Goal: Task Accomplishment & Management: Manage account settings

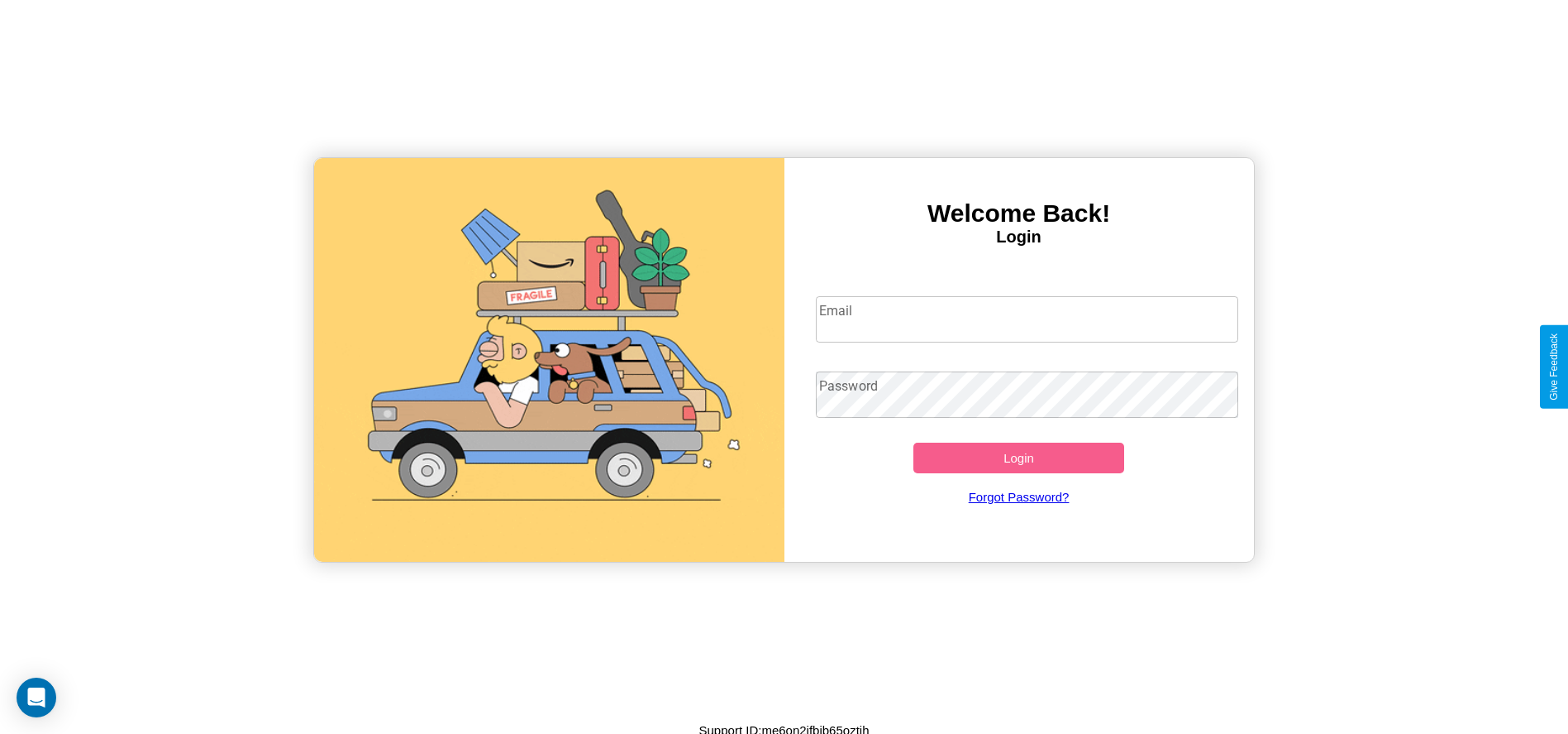
click at [1026, 318] on input "Email" at bounding box center [1027, 319] width 422 height 46
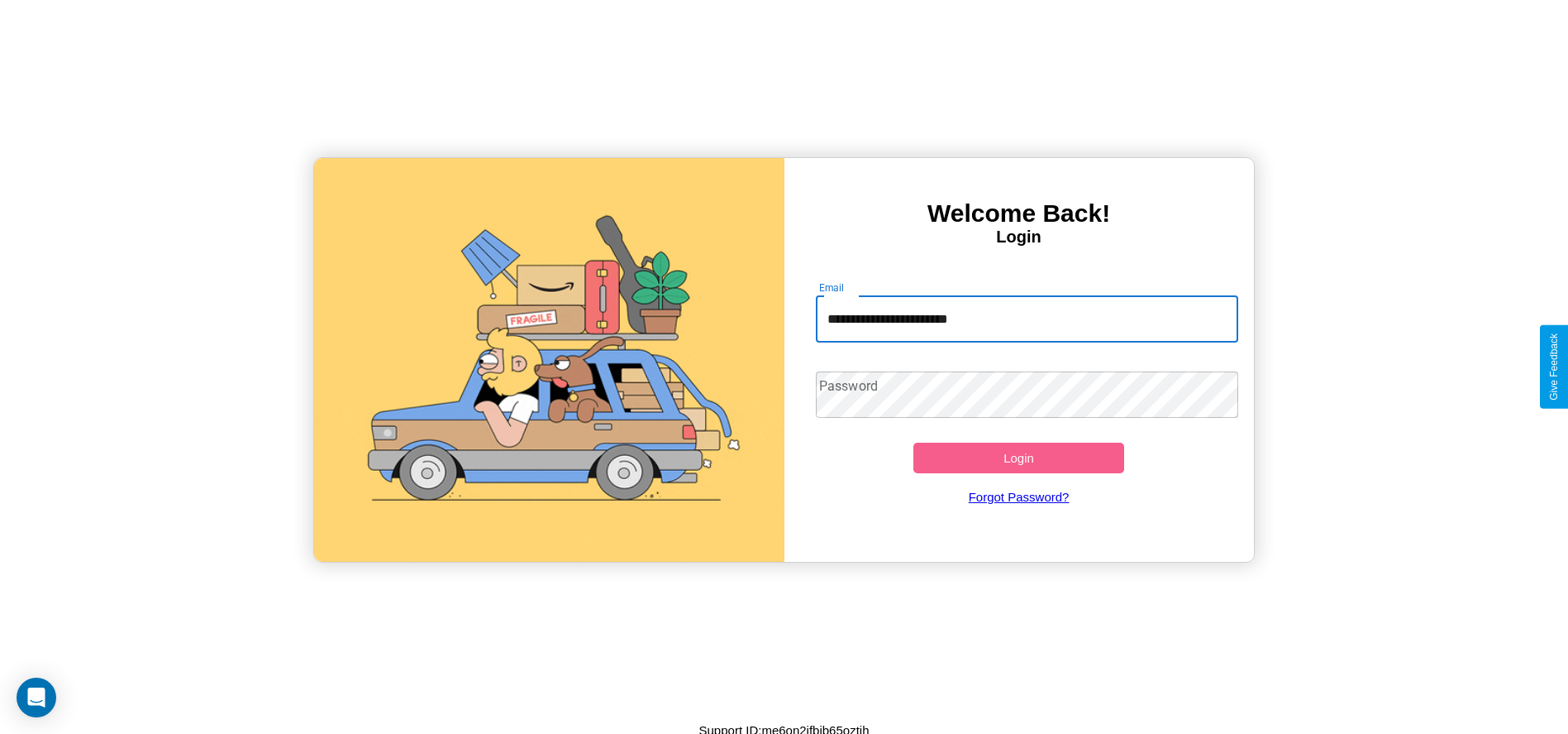
type input "**********"
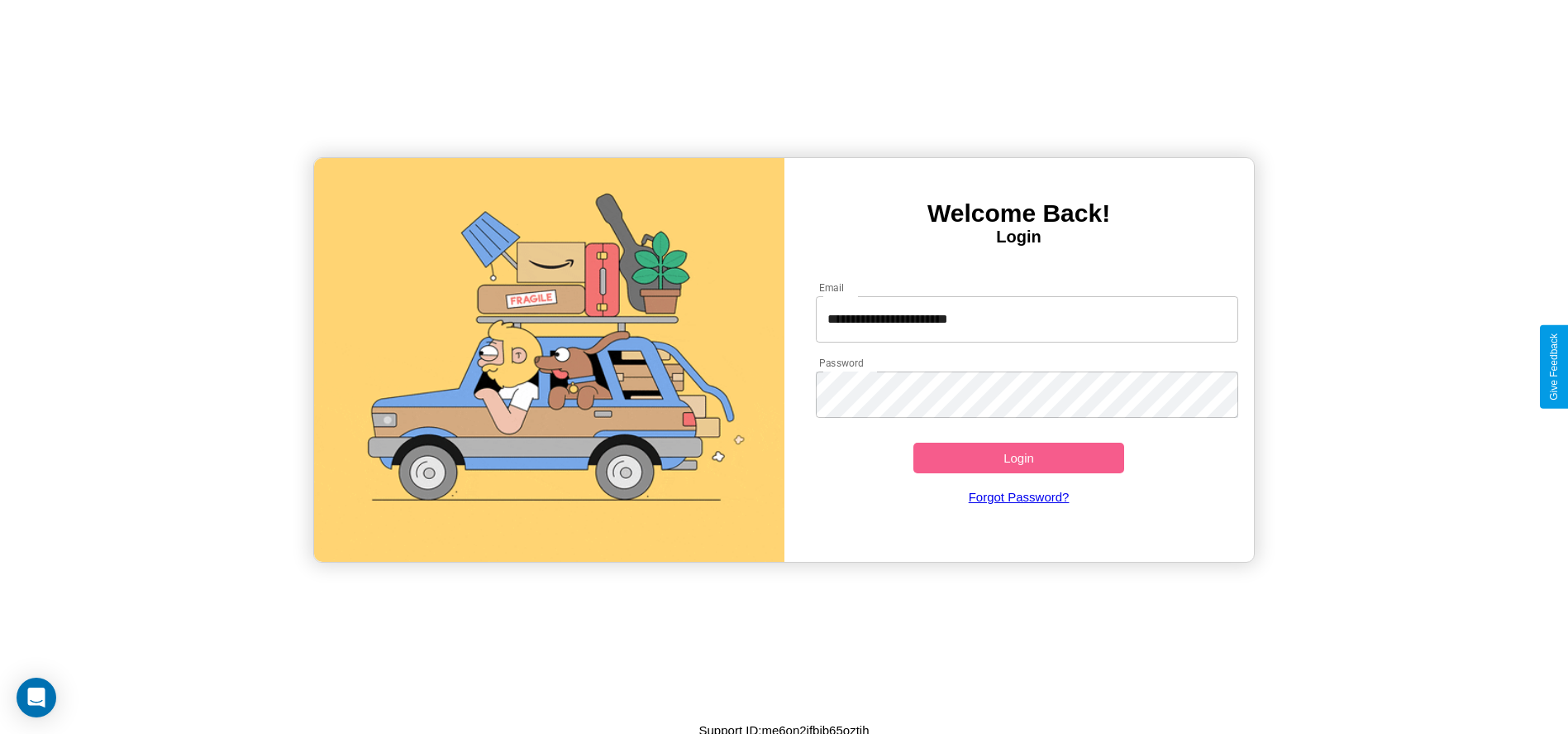
click at [1018, 458] on button "Login" at bounding box center [1018, 458] width 211 height 31
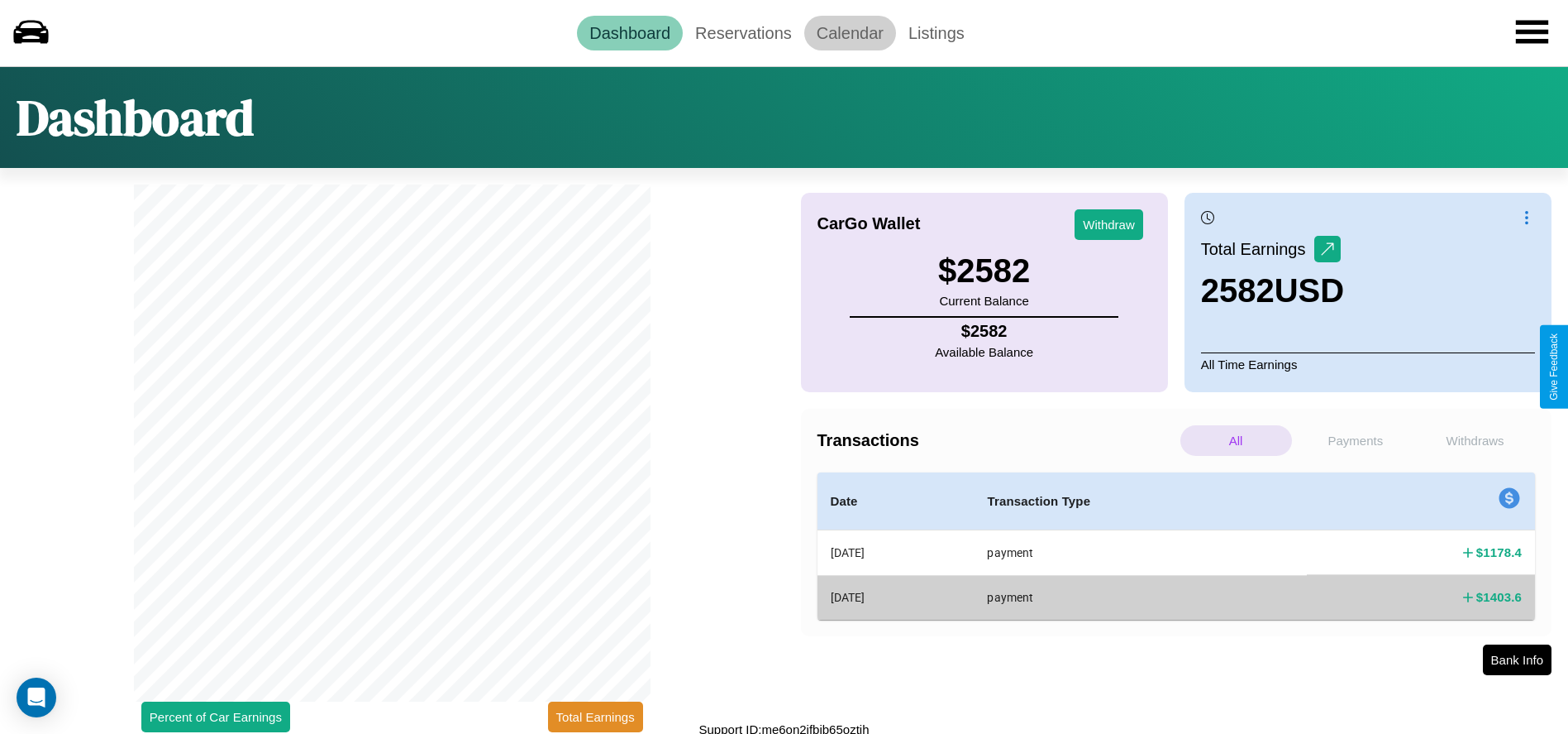
click at [849, 32] on link "Calendar" at bounding box center [850, 33] width 92 height 35
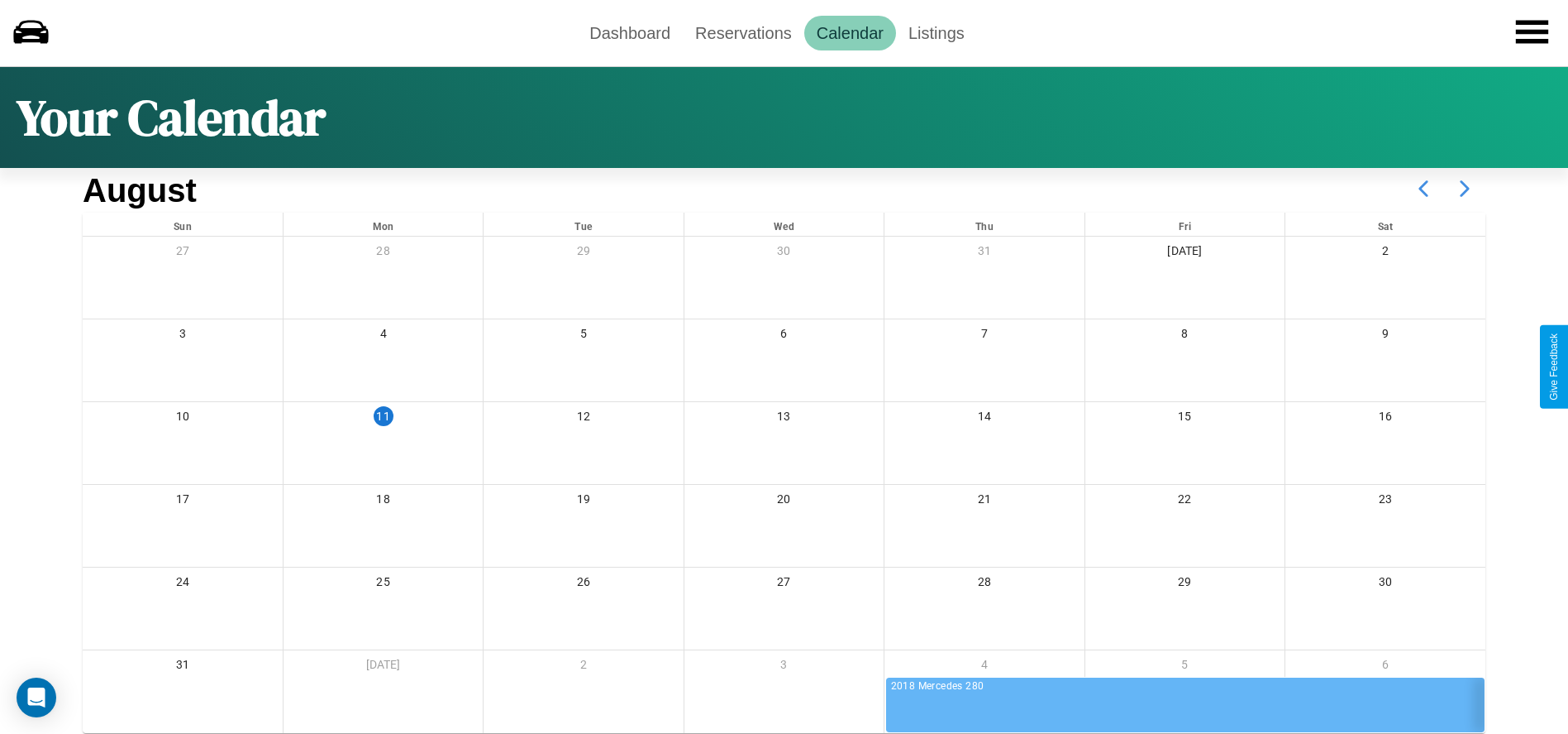
click at [1465, 189] on icon at bounding box center [1465, 188] width 41 height 41
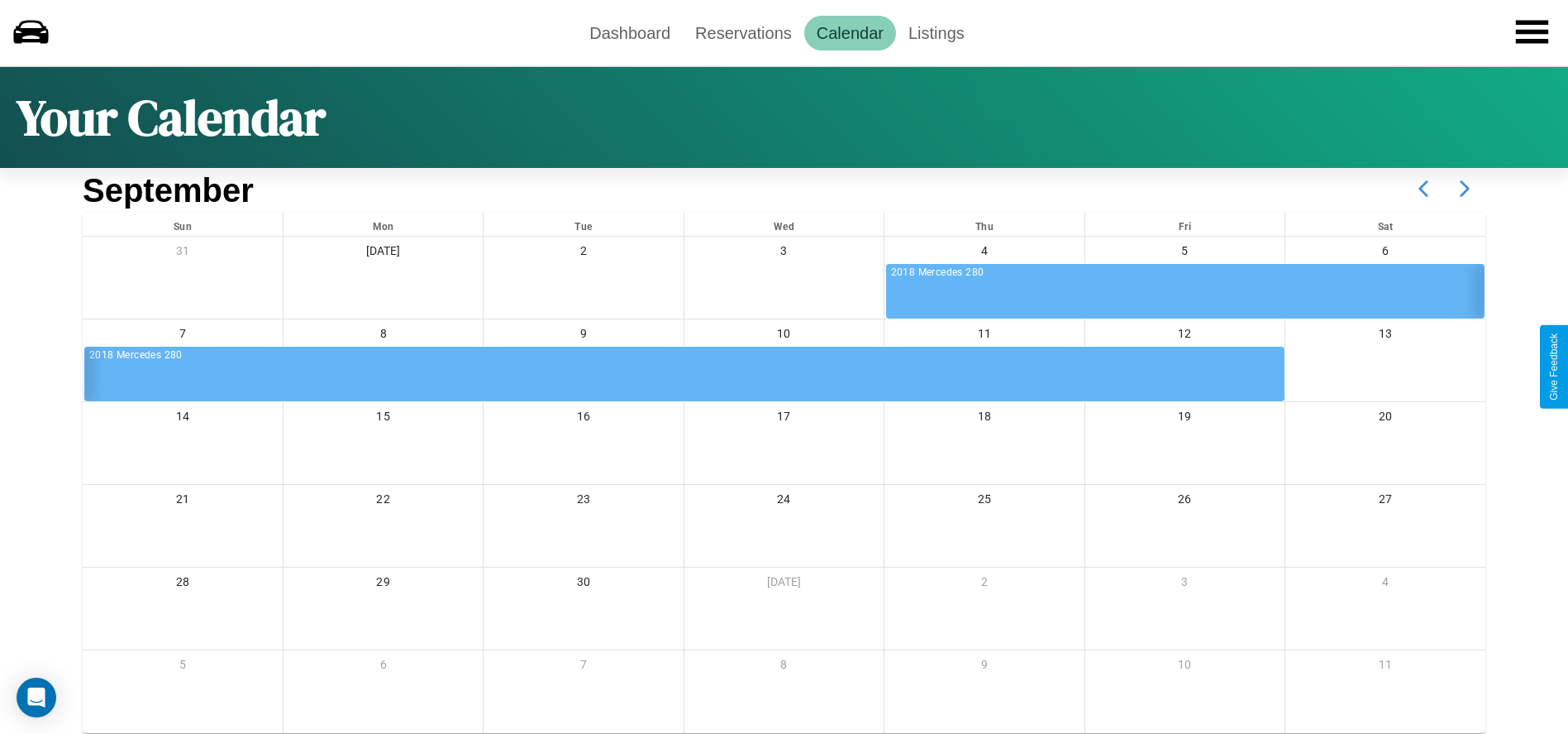
click at [1465, 189] on icon at bounding box center [1465, 188] width 41 height 41
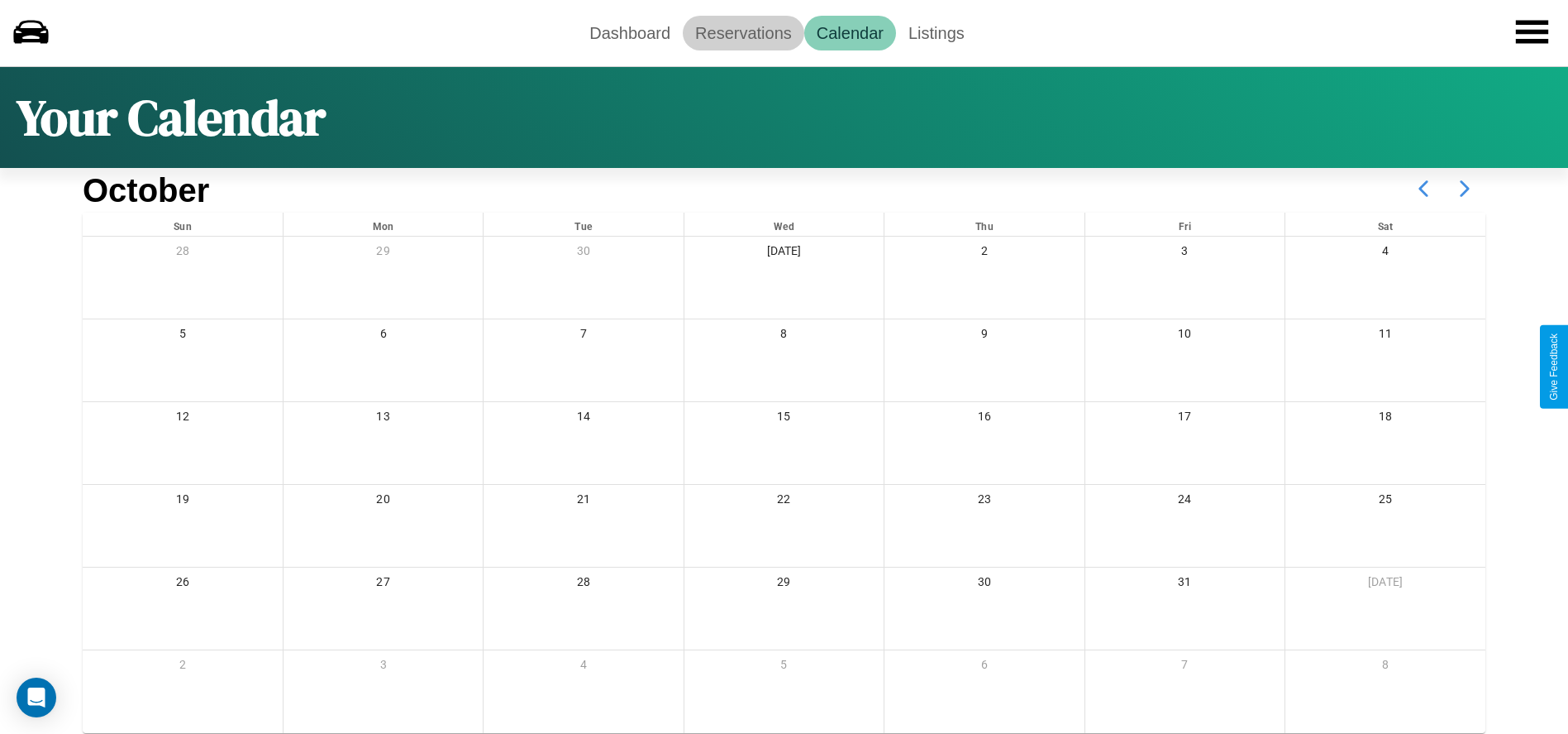
click at [743, 32] on link "Reservations" at bounding box center [743, 33] width 122 height 35
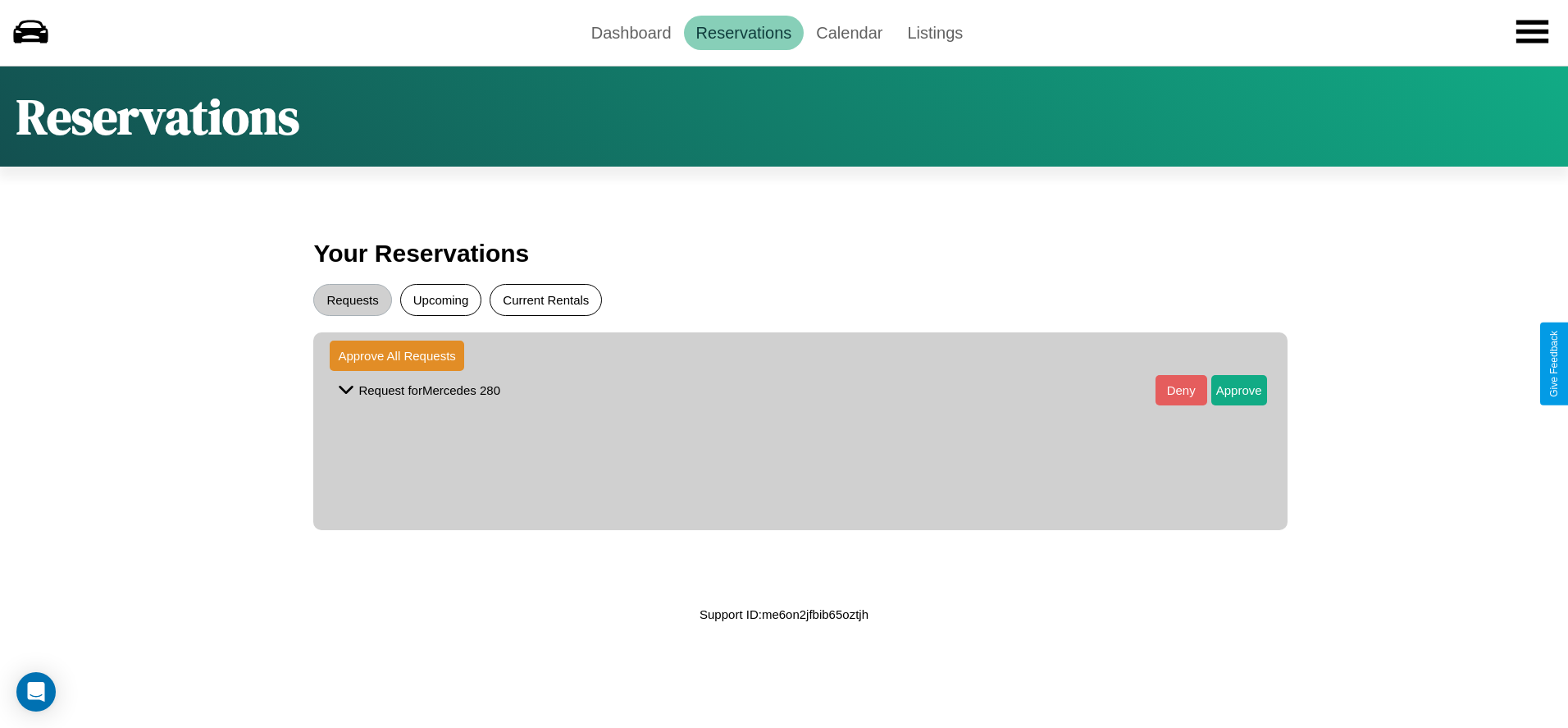
click at [545, 299] on button "Current Rentals" at bounding box center [545, 299] width 112 height 32
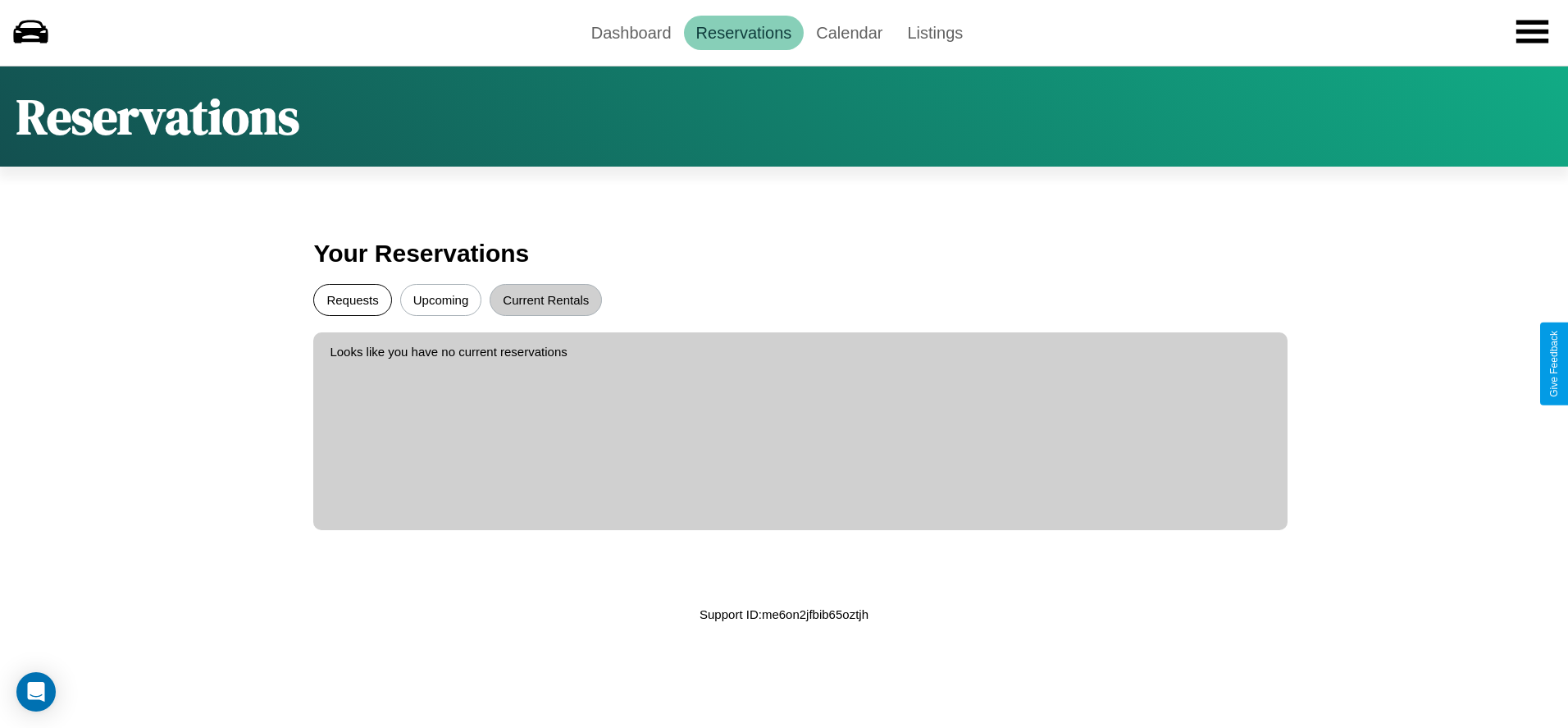
click at [353, 299] on button "Requests" at bounding box center [352, 299] width 78 height 32
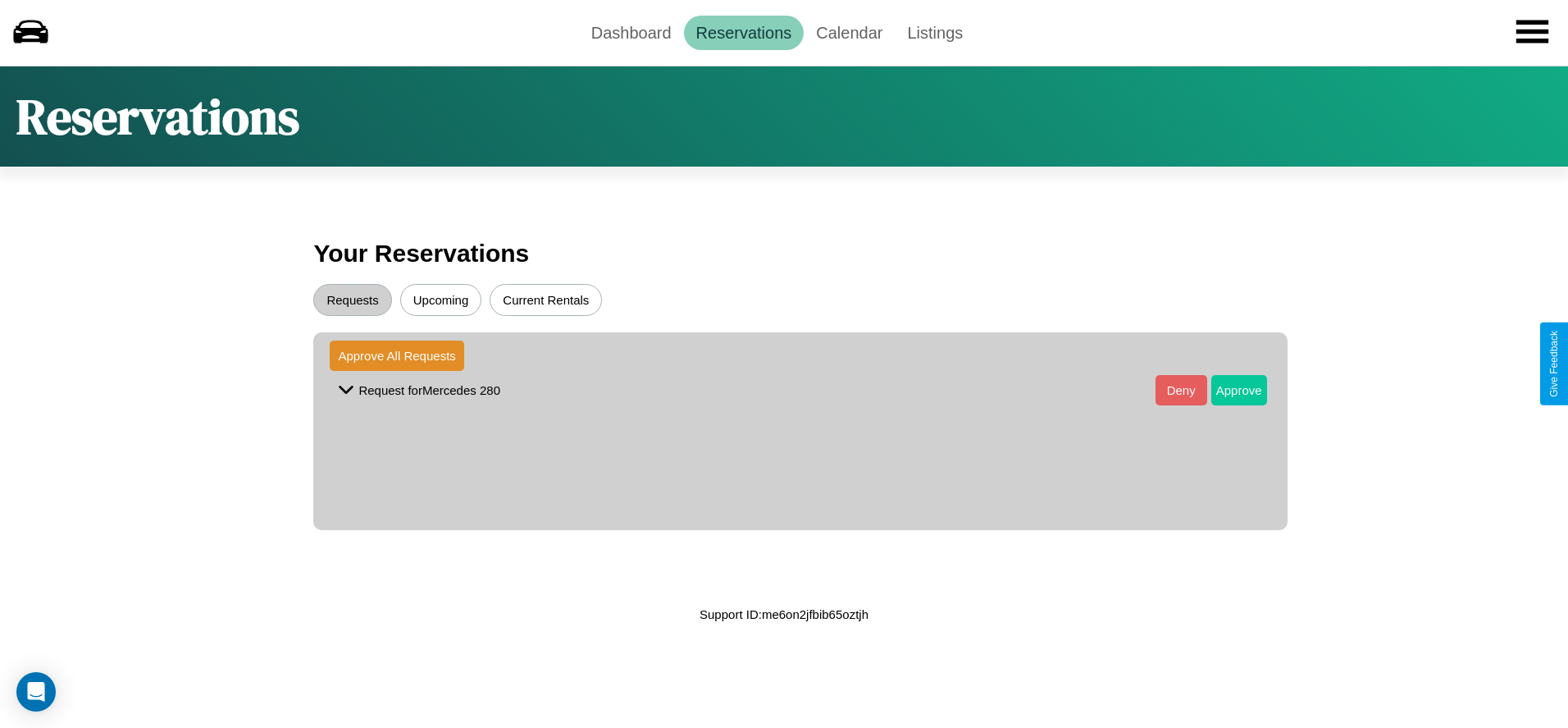
click at [1226, 390] on button "Approve" at bounding box center [1239, 390] width 56 height 30
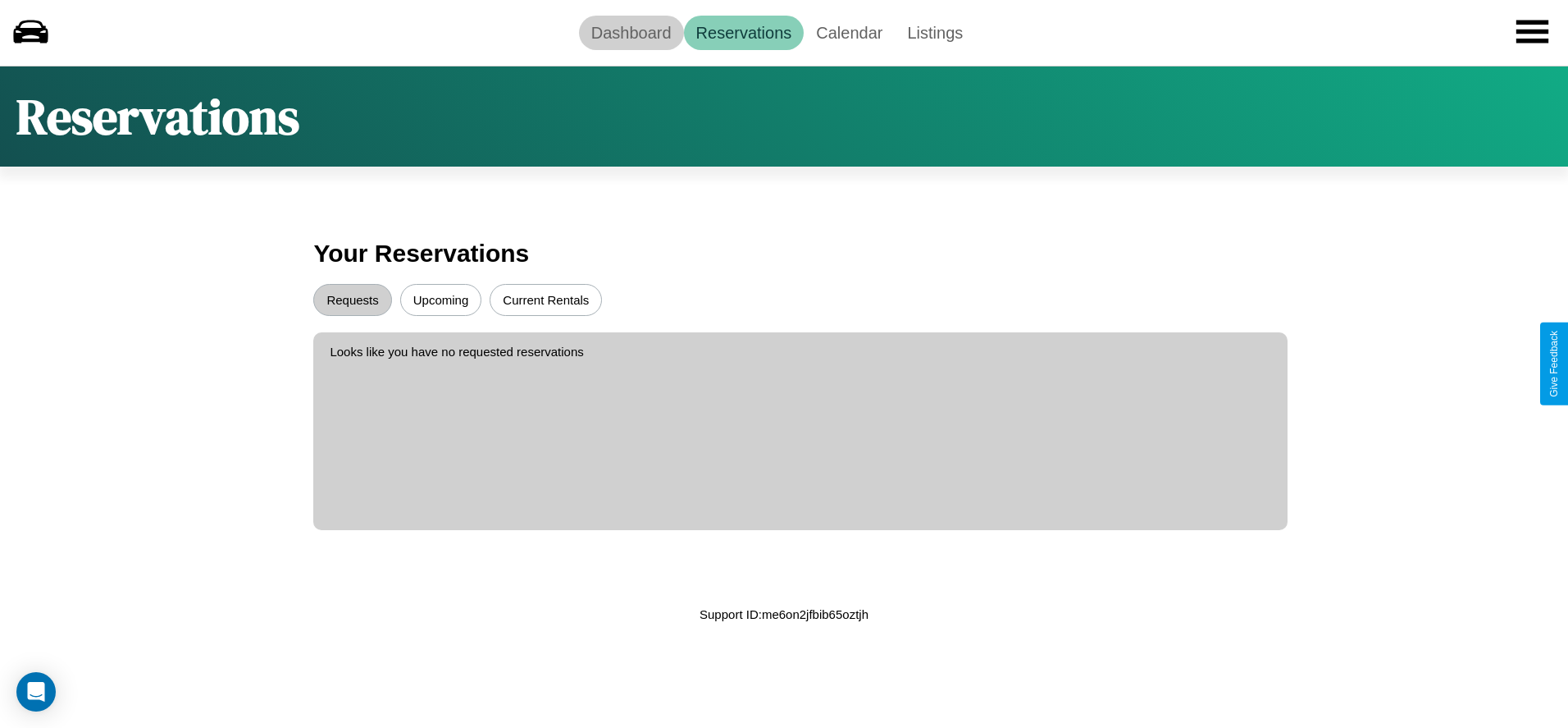
click at [631, 32] on link "Dashboard" at bounding box center [631, 33] width 105 height 35
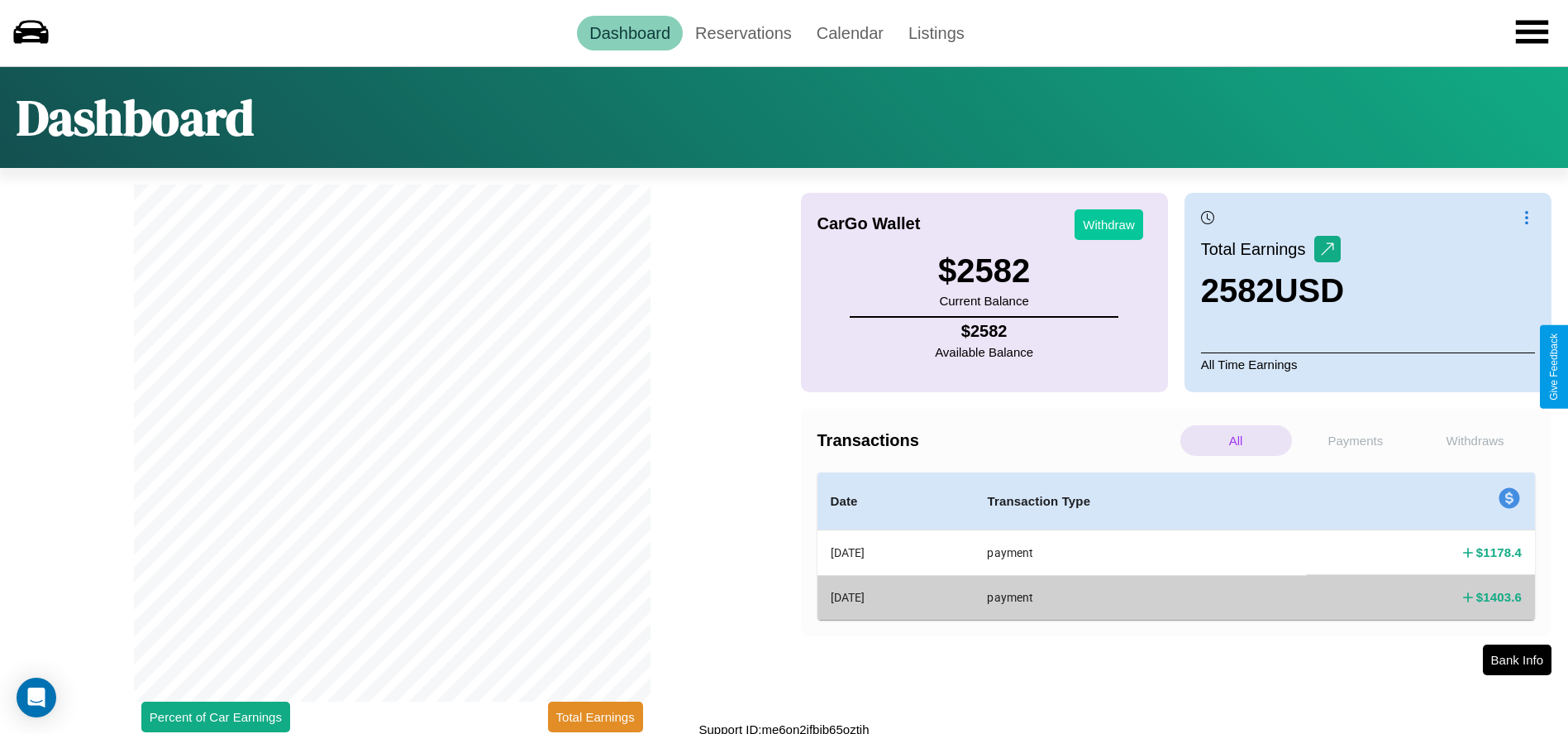
click at [1109, 224] on button "Withdraw" at bounding box center [1109, 224] width 68 height 31
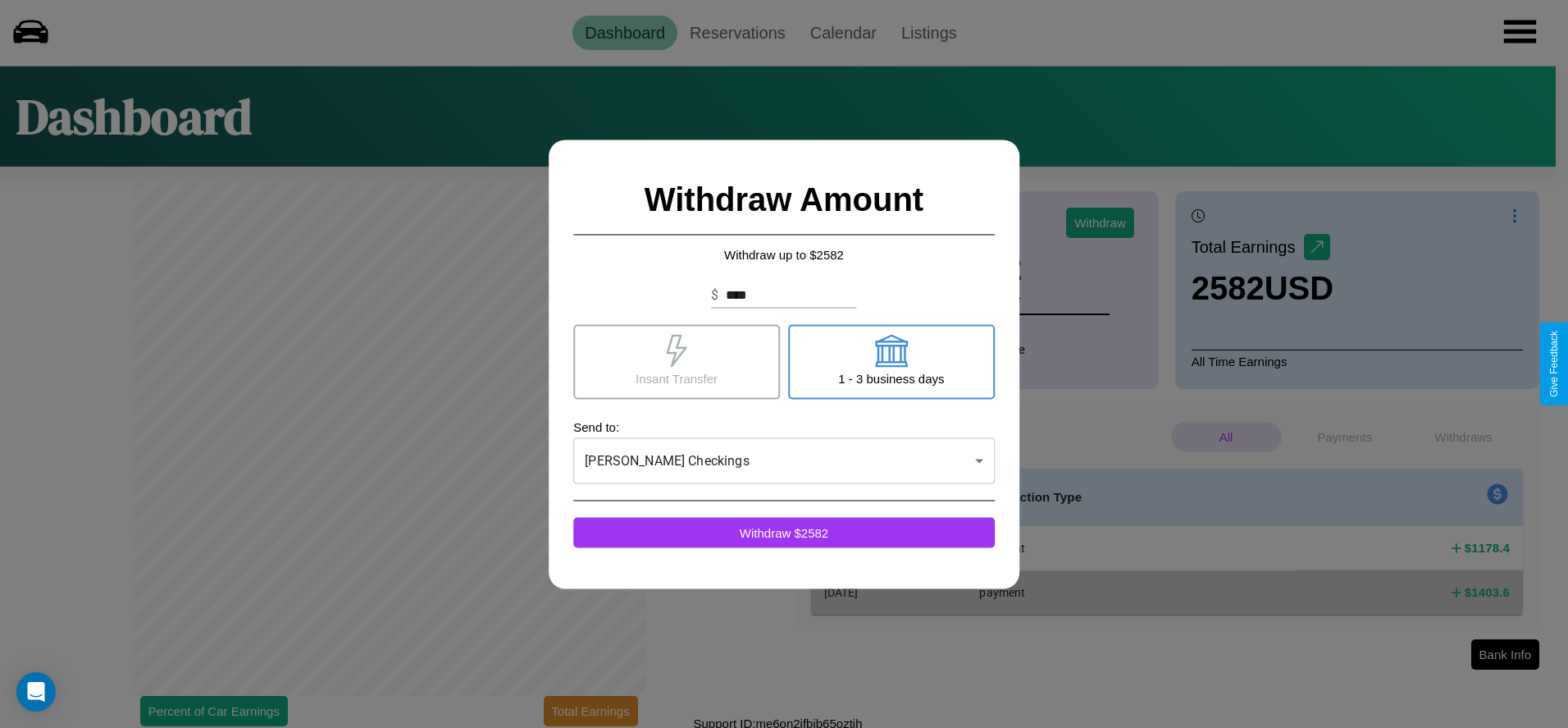
click at [677, 361] on icon at bounding box center [677, 351] width 33 height 33
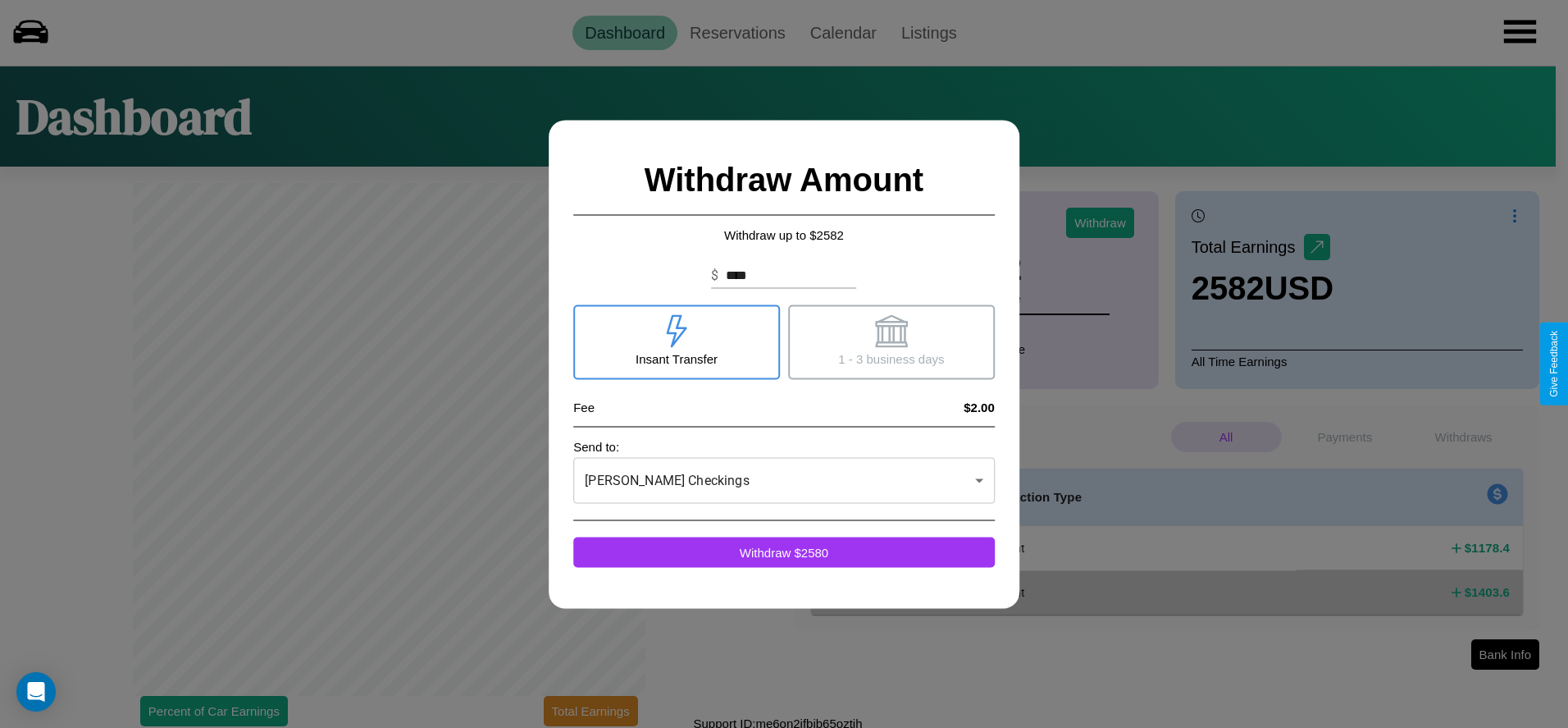
click at [891, 341] on icon at bounding box center [891, 331] width 33 height 33
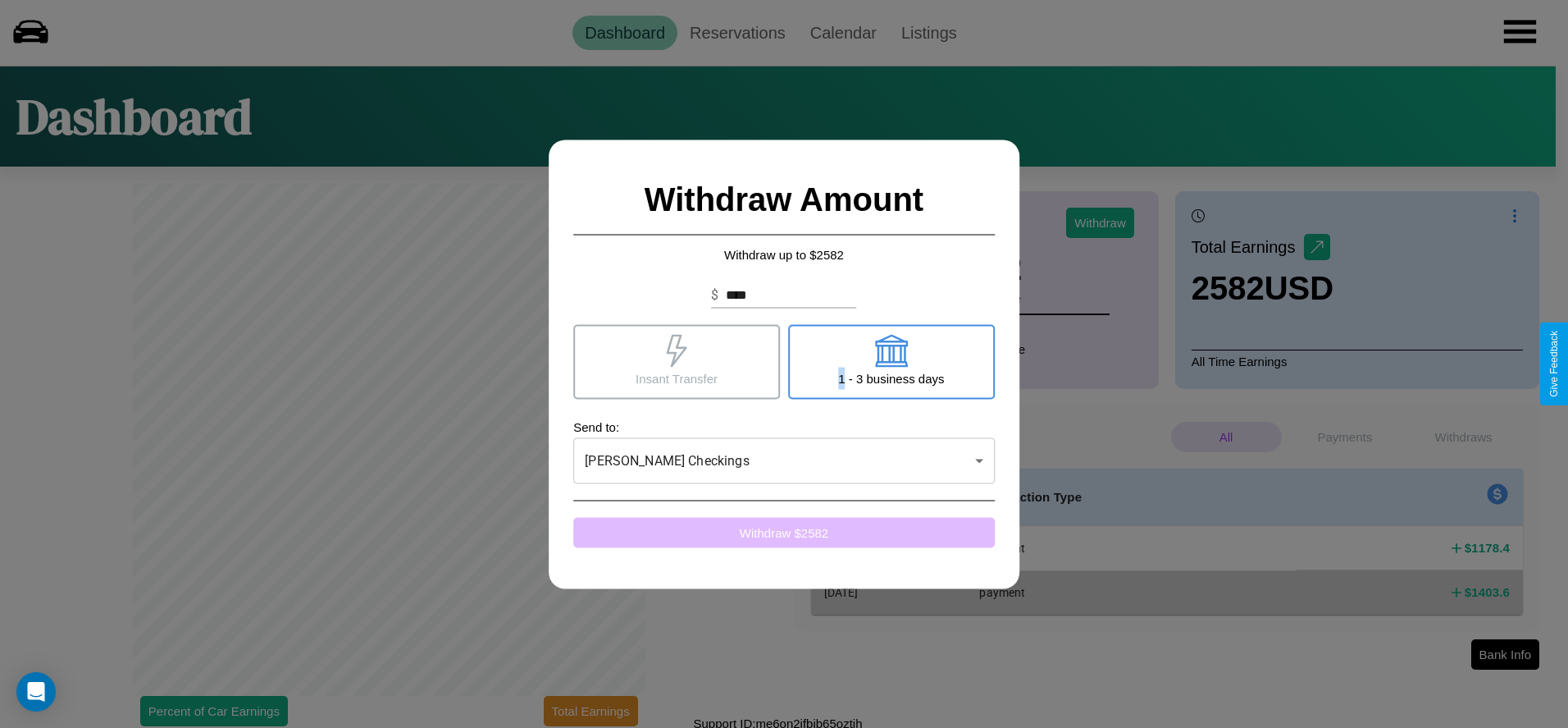
click at [784, 531] on button "Withdraw $ 2582" at bounding box center [784, 531] width 422 height 30
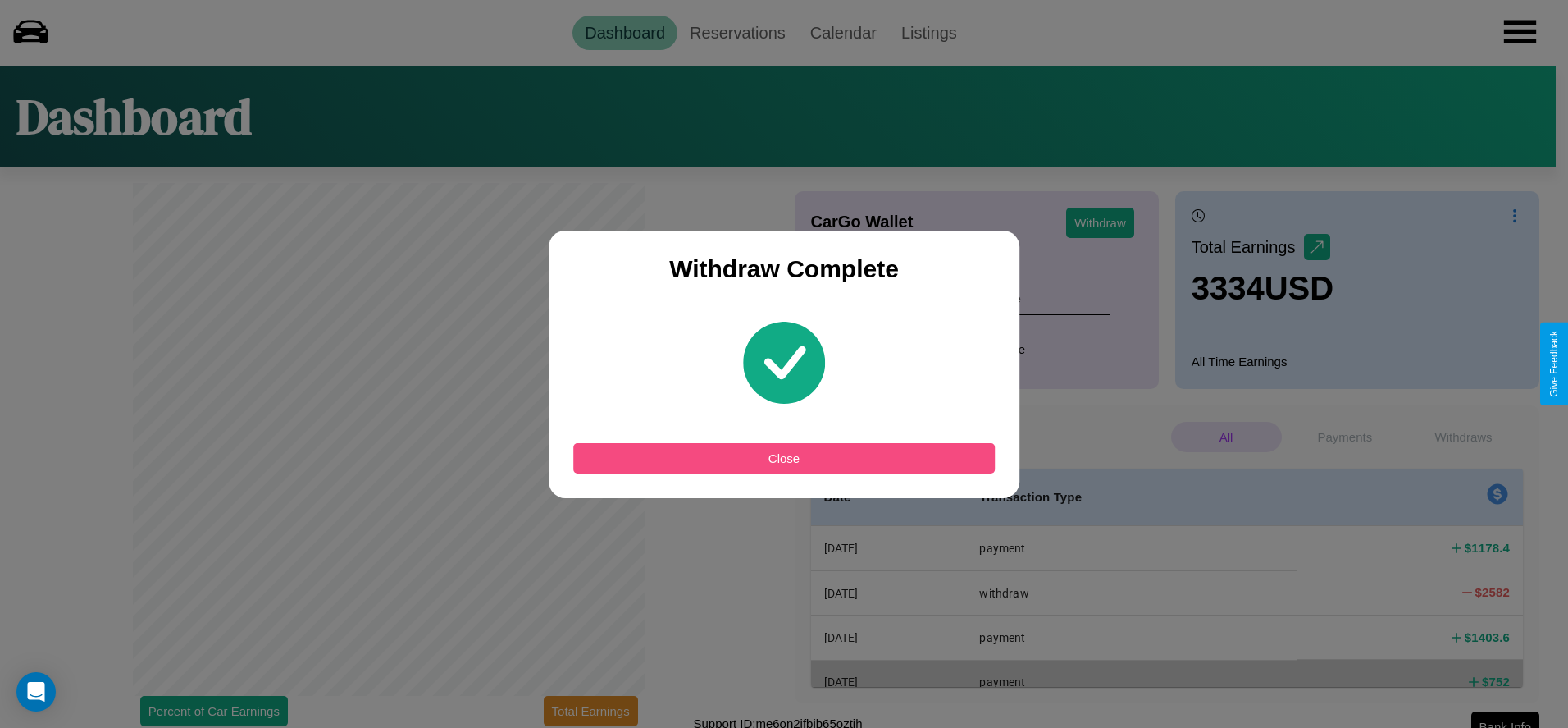
click at [784, 458] on button "Close" at bounding box center [784, 458] width 422 height 30
